Goal: Information Seeking & Learning: Learn about a topic

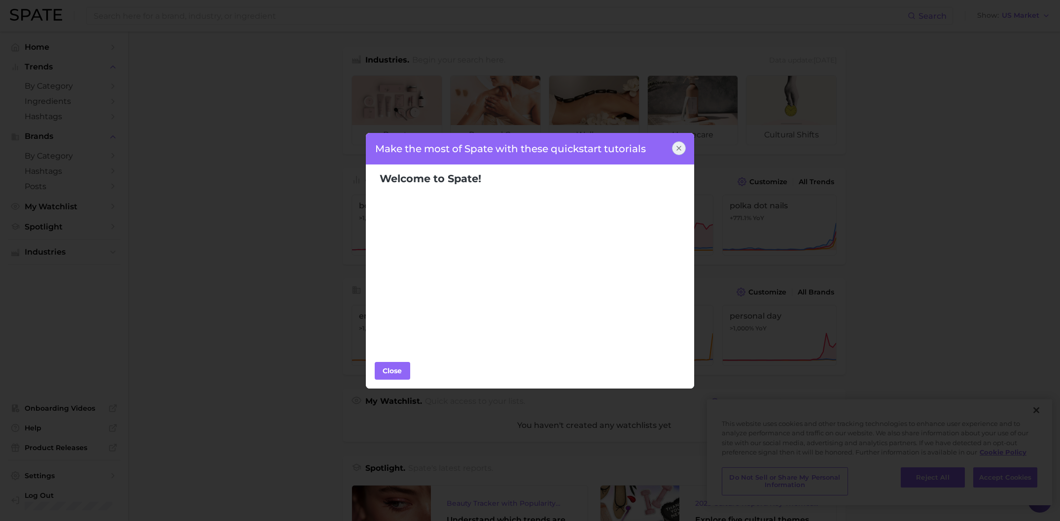
click at [680, 148] on icon at bounding box center [679, 148] width 8 height 8
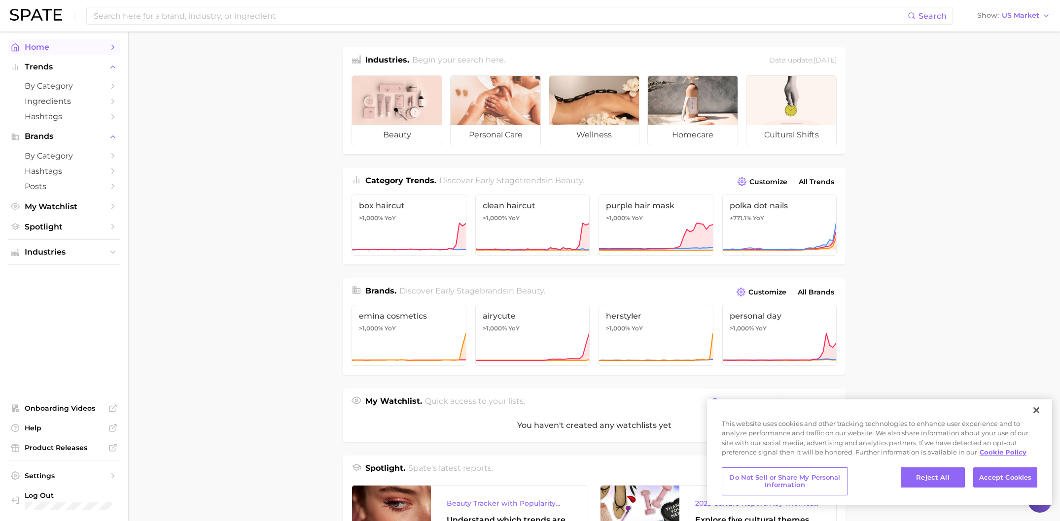
click at [56, 45] on span "Home" at bounding box center [64, 46] width 79 height 9
click at [106, 44] on link "Home" at bounding box center [64, 46] width 112 height 15
click at [307, 14] on input at bounding box center [500, 15] width 815 height 17
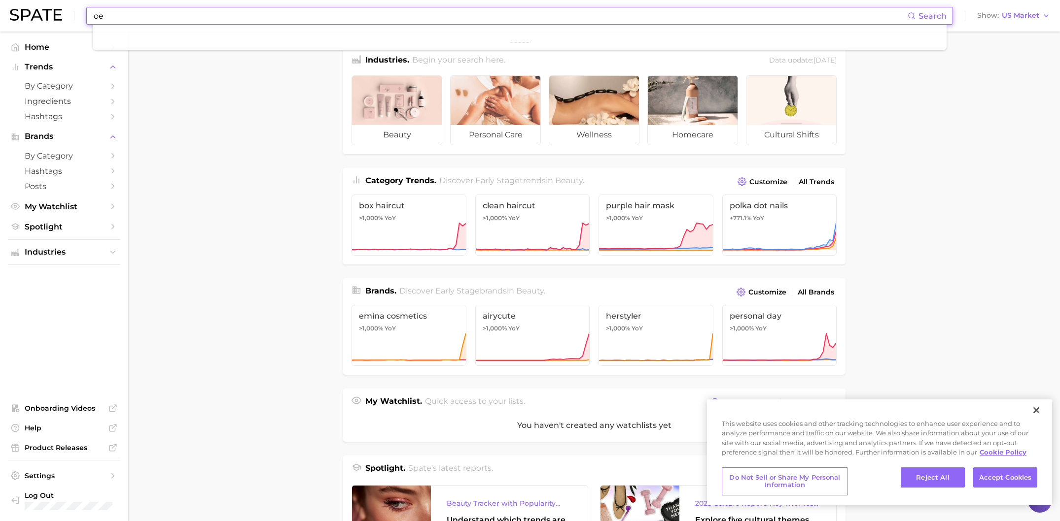
type input "o"
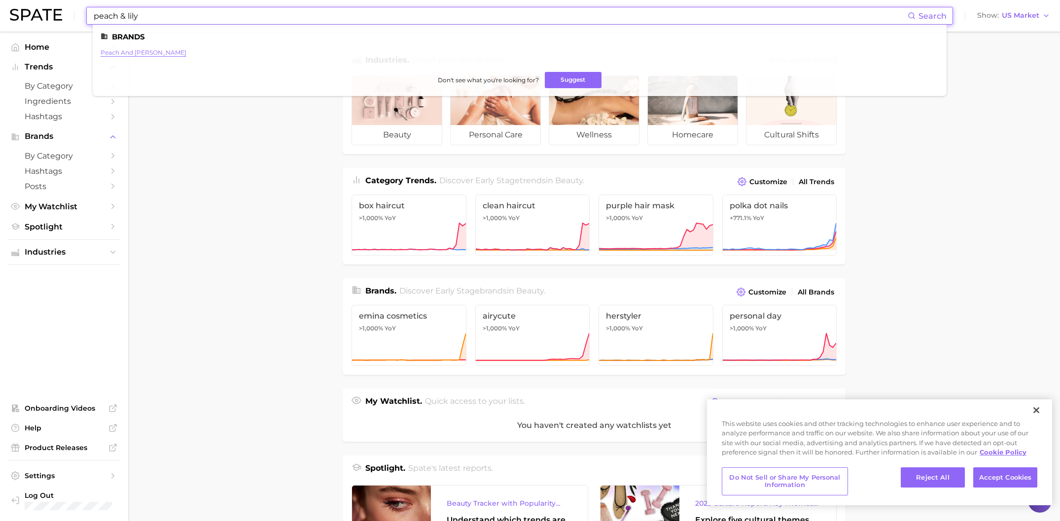
type input "peach & lily"
click at [134, 55] on link "peach and [PERSON_NAME]" at bounding box center [144, 52] width 86 height 7
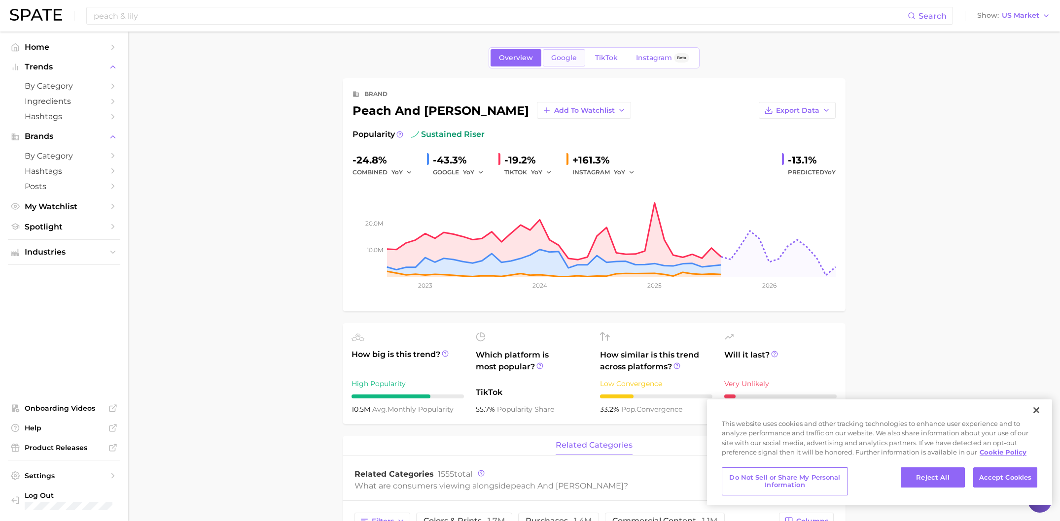
click at [575, 58] on span "Google" at bounding box center [564, 58] width 26 height 8
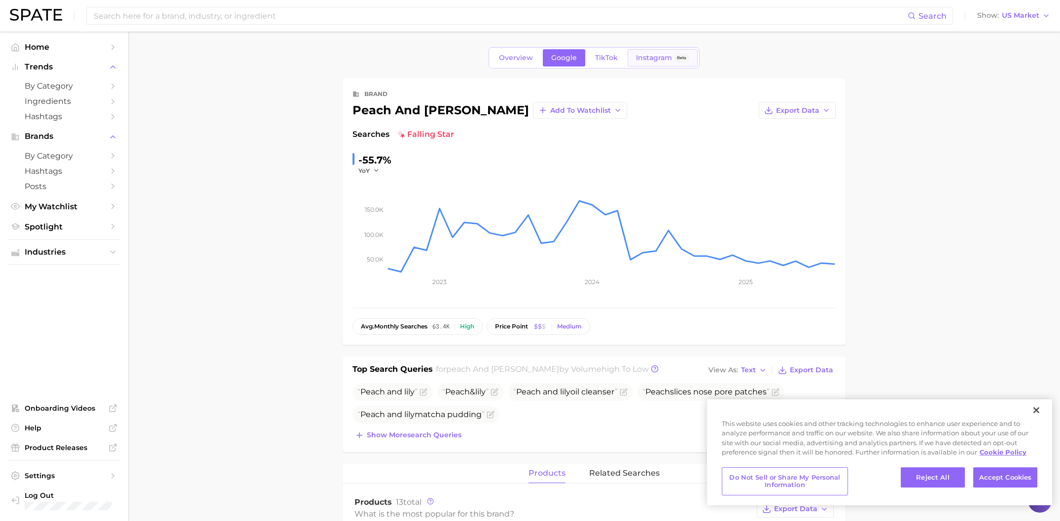
click at [656, 60] on span "Instagram" at bounding box center [654, 58] width 36 height 8
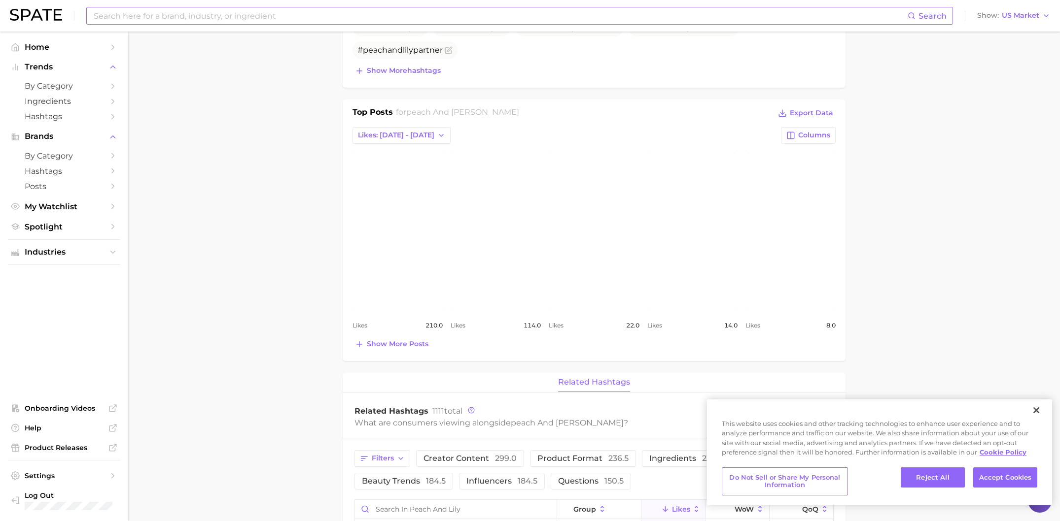
scroll to position [343, 0]
